Goal: Find specific page/section: Find specific page/section

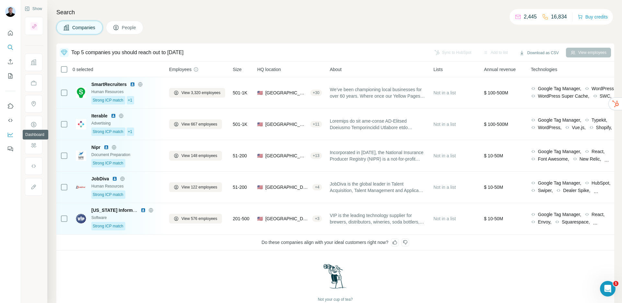
click at [10, 133] on icon "Dashboard" at bounding box center [10, 134] width 6 height 6
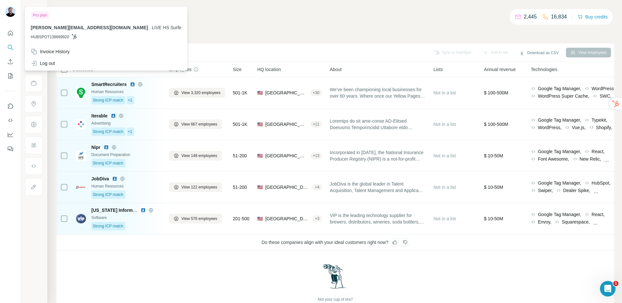
click at [234, 33] on div "Companies People" at bounding box center [335, 28] width 558 height 14
